Goal: Register for event/course

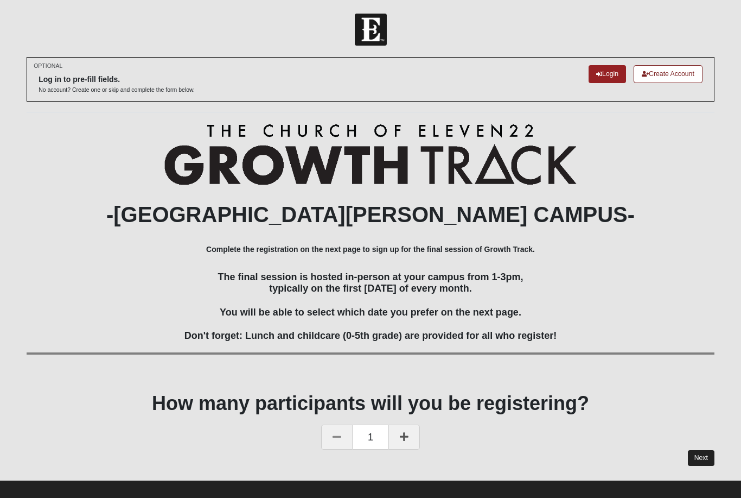
click at [706, 461] on link "Next" at bounding box center [701, 458] width 27 height 16
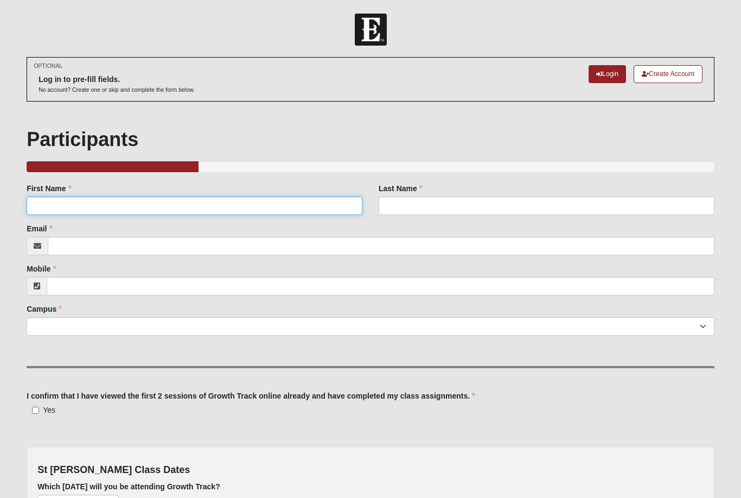
click at [318, 205] on input "First Name" at bounding box center [195, 205] width 336 height 18
type input "Allie"
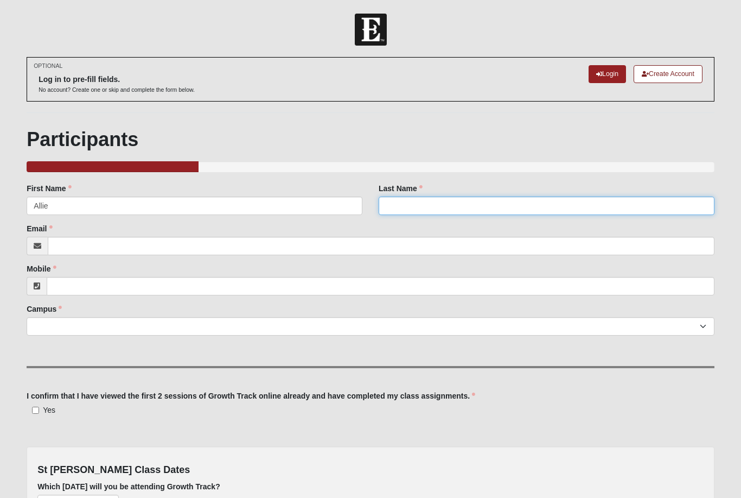
click at [462, 212] on input "Last Name" at bounding box center [547, 205] width 336 height 18
type input "[PERSON_NAME]"
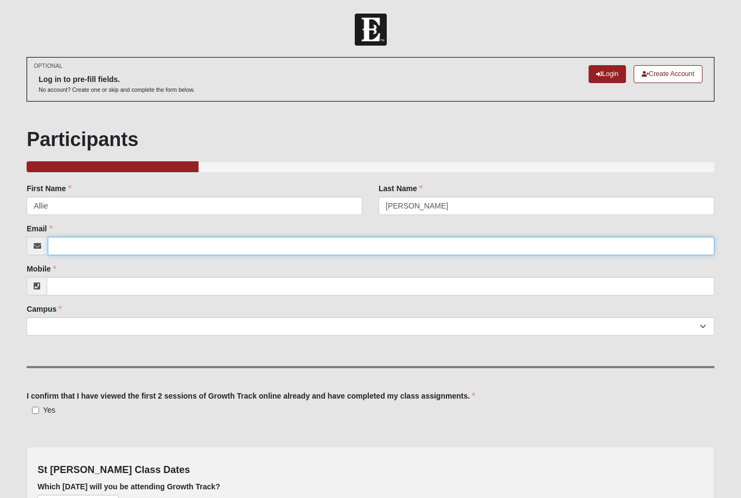
click at [378, 242] on input "Email" at bounding box center [381, 246] width 667 height 18
type input "[EMAIL_ADDRESS][DOMAIN_NAME]"
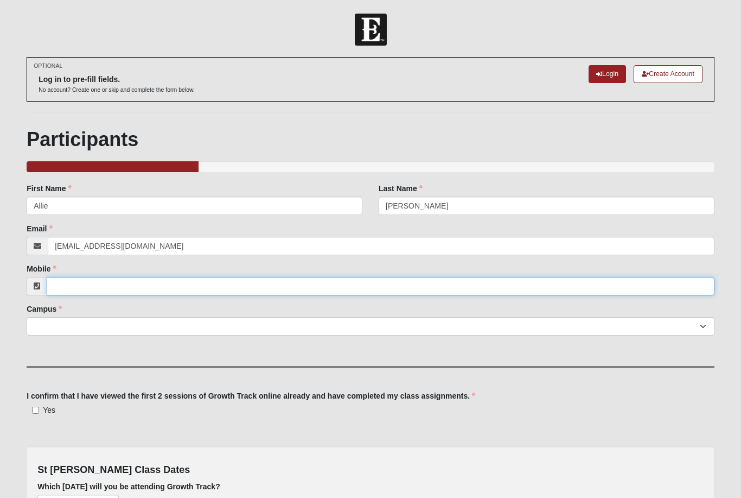
click at [307, 289] on input "Mobile" at bounding box center [381, 286] width 668 height 18
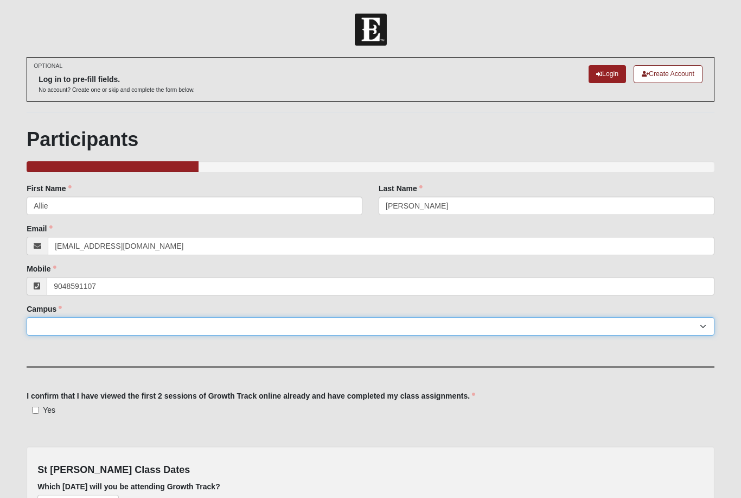
click at [321, 330] on select "[GEOGRAPHIC_DATA] [GEOGRAPHIC_DATA] (Coming Soon) Eleven22 Online [PERSON_NAME]…" at bounding box center [371, 326] width 688 height 18
type input "[PHONE_NUMBER]"
select select "11"
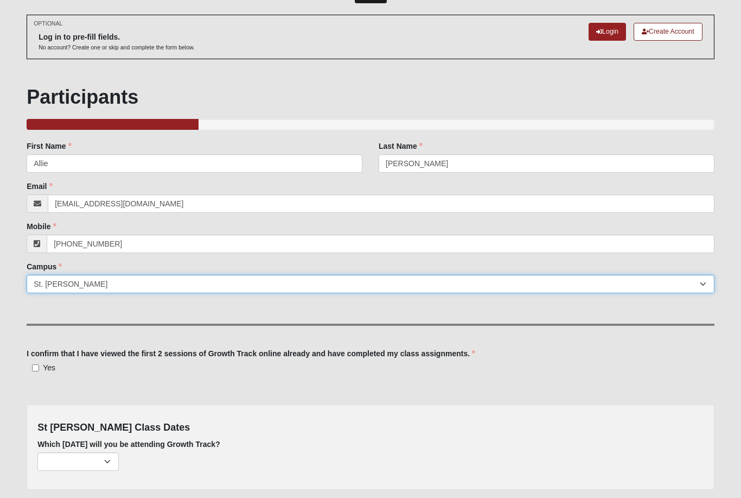
scroll to position [85, 0]
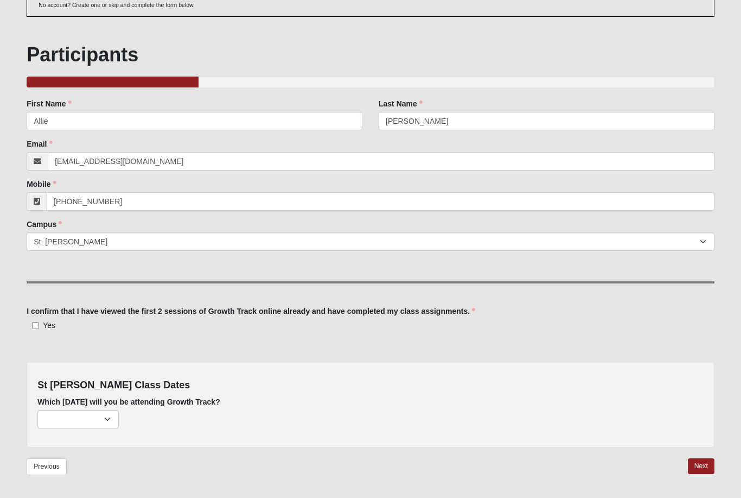
click at [42, 335] on div "Family Member to Register First Name [PERSON_NAME] First Name is required. Last…" at bounding box center [371, 272] width 688 height 349
click at [39, 327] on input "Yes" at bounding box center [35, 325] width 7 height 7
checkbox input "true"
click at [83, 413] on select "[DATE] (22 remaining) [DATE] (55 remaining) [DATE] (58 remaining)" at bounding box center [77, 419] width 81 height 18
select select "726"
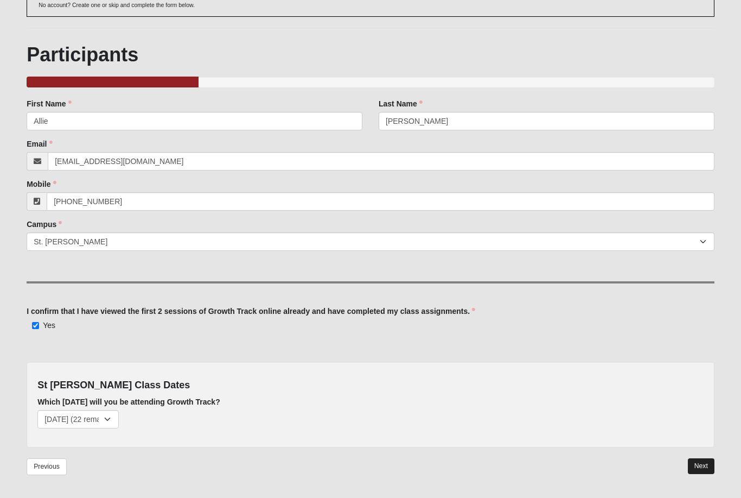
click at [703, 466] on link "Next" at bounding box center [701, 466] width 27 height 16
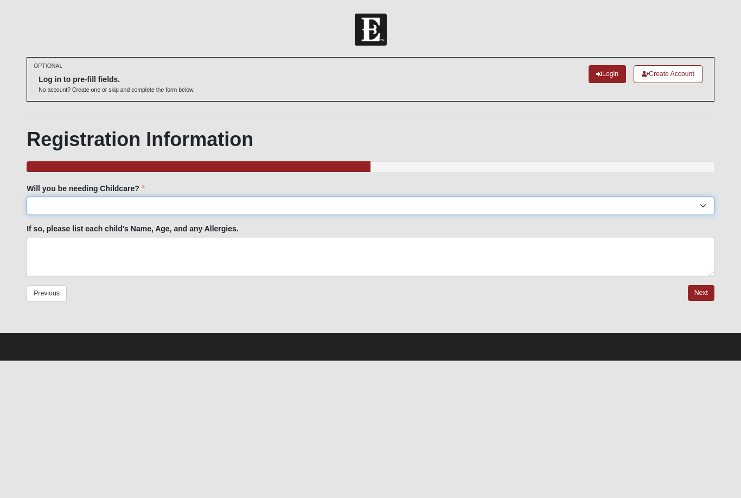
click at [693, 205] on select "Yes No" at bounding box center [371, 205] width 688 height 18
select select "No"
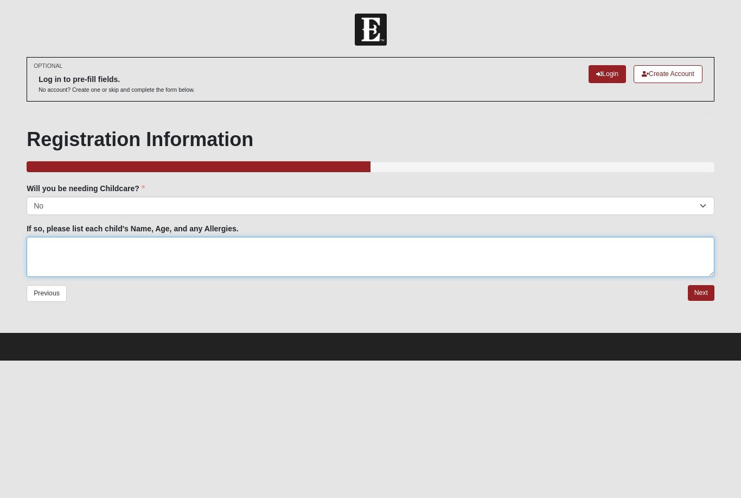
click at [327, 247] on textarea "If so, please list each child's Name, Age, and any Allergies." at bounding box center [371, 257] width 688 height 40
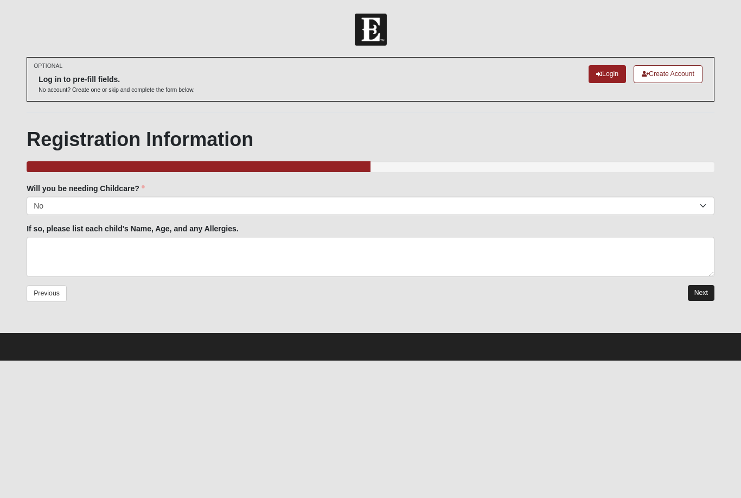
click at [696, 296] on link "Next" at bounding box center [701, 293] width 27 height 16
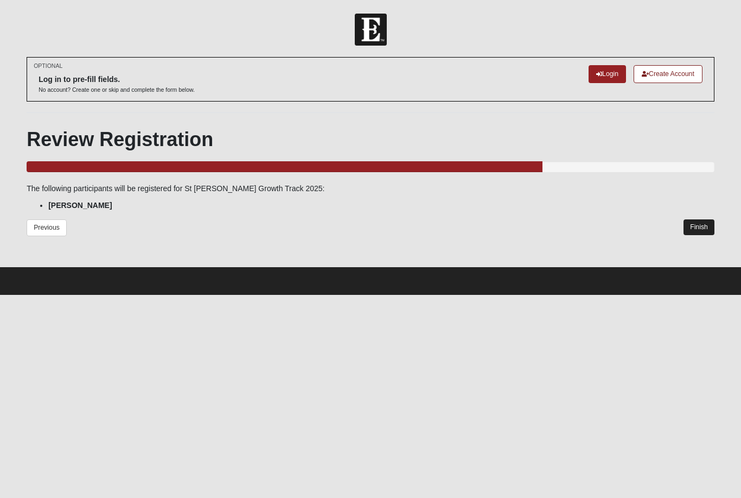
click at [702, 221] on link "Finish" at bounding box center [699, 227] width 31 height 16
